Goal: Check status: Check status

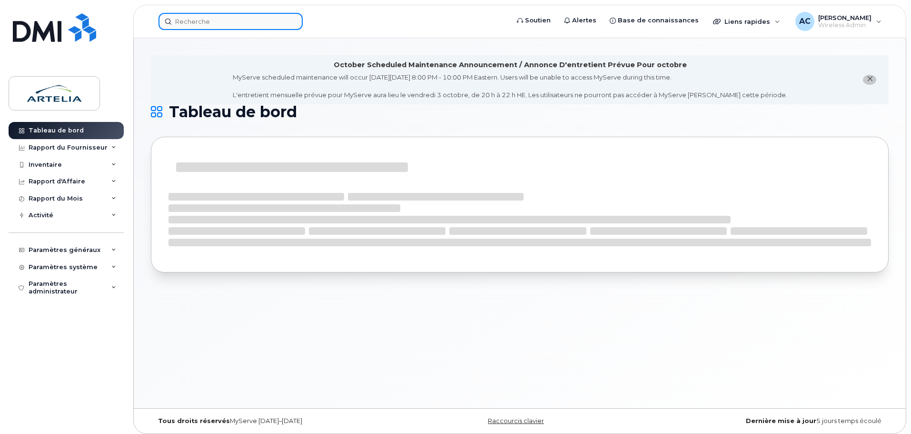
click at [191, 23] on input at bounding box center [231, 21] width 144 height 17
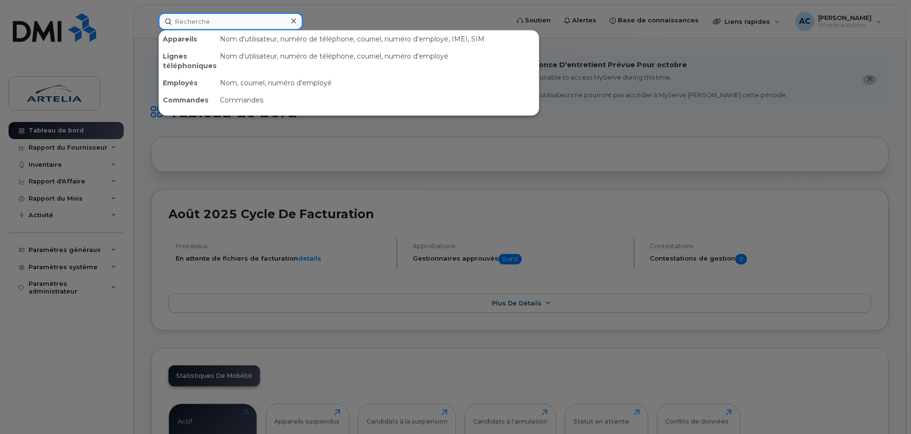
click at [191, 23] on input at bounding box center [231, 21] width 144 height 17
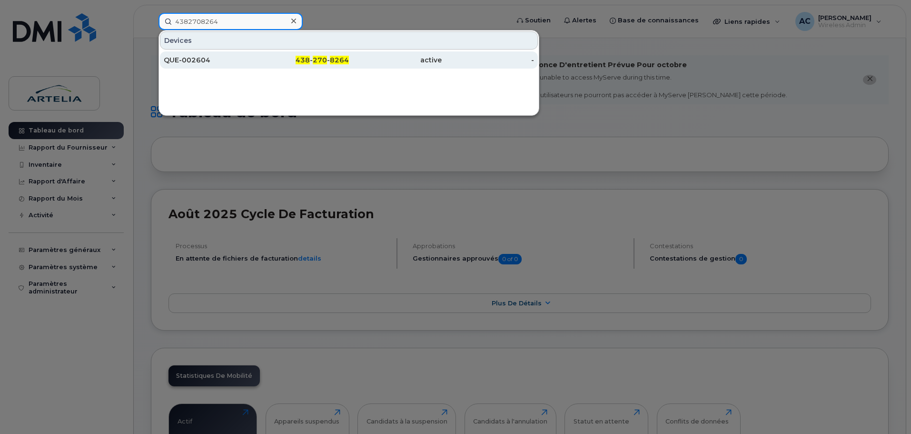
type input "4382708264"
click at [190, 56] on div "QUE-002604" at bounding box center [210, 60] width 93 height 10
